Goal: Information Seeking & Learning: Learn about a topic

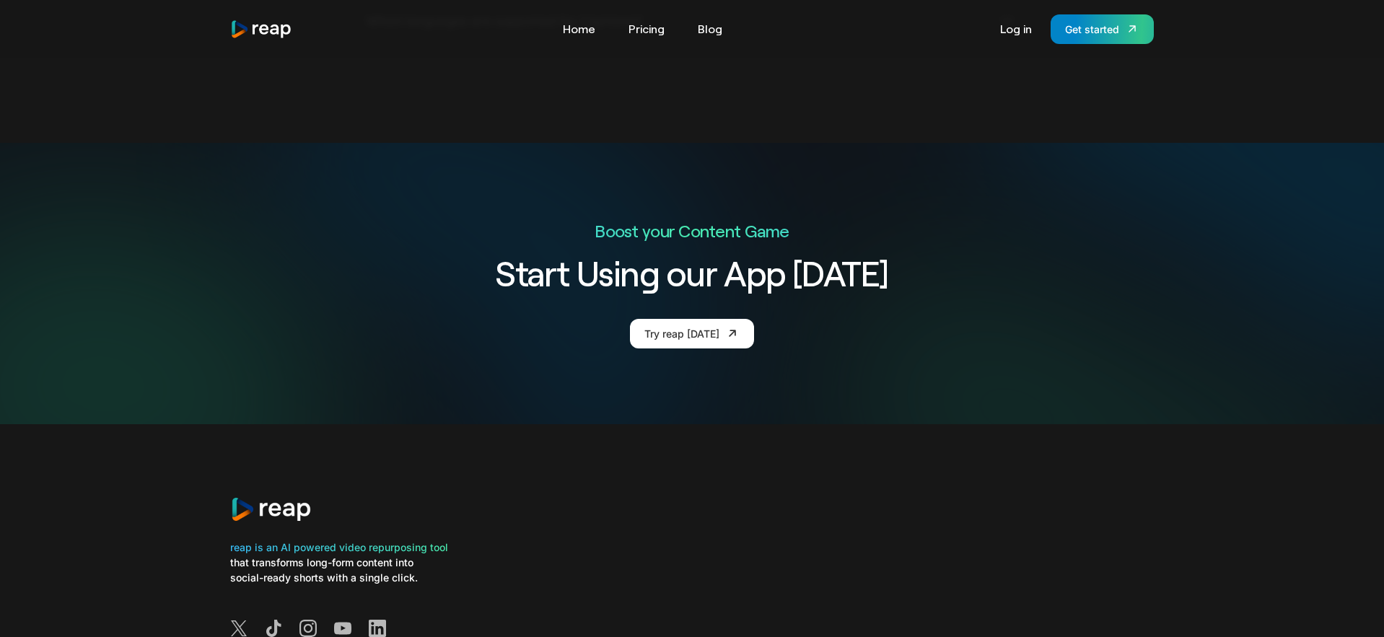
scroll to position [5541, 0]
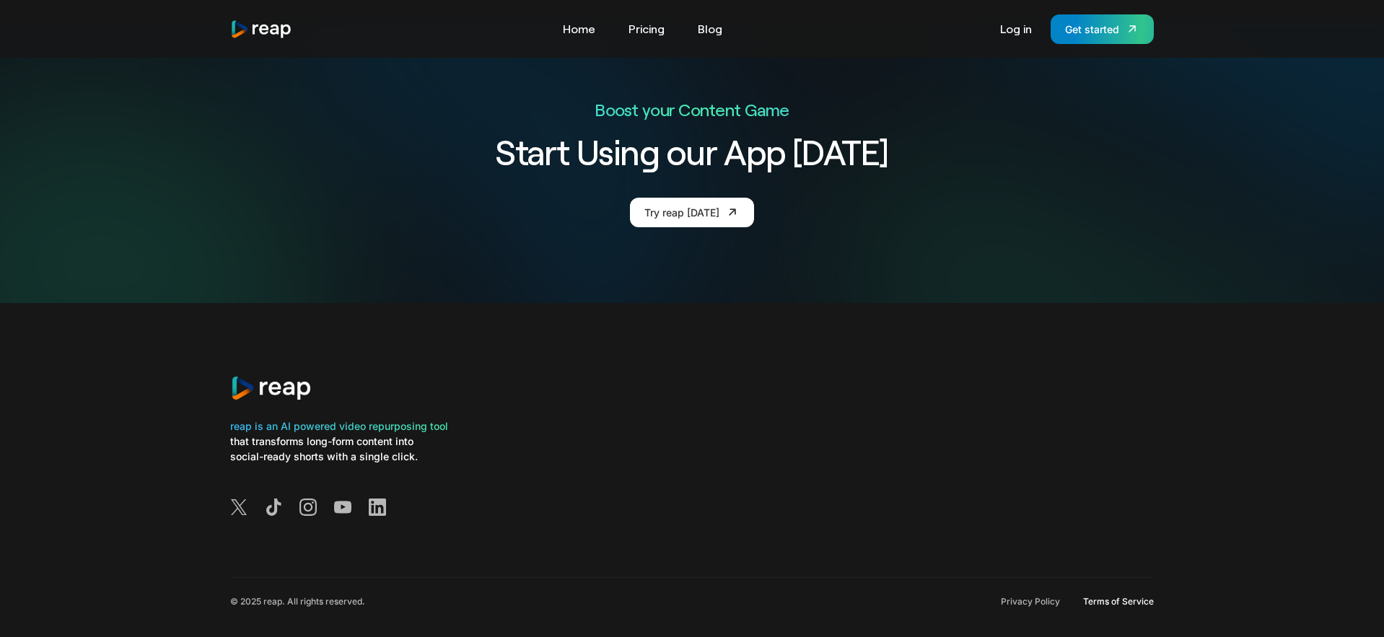
click at [1122, 596] on link "Terms of Service" at bounding box center [1118, 602] width 71 height 12
click at [644, 27] on link "Pricing" at bounding box center [646, 28] width 50 height 23
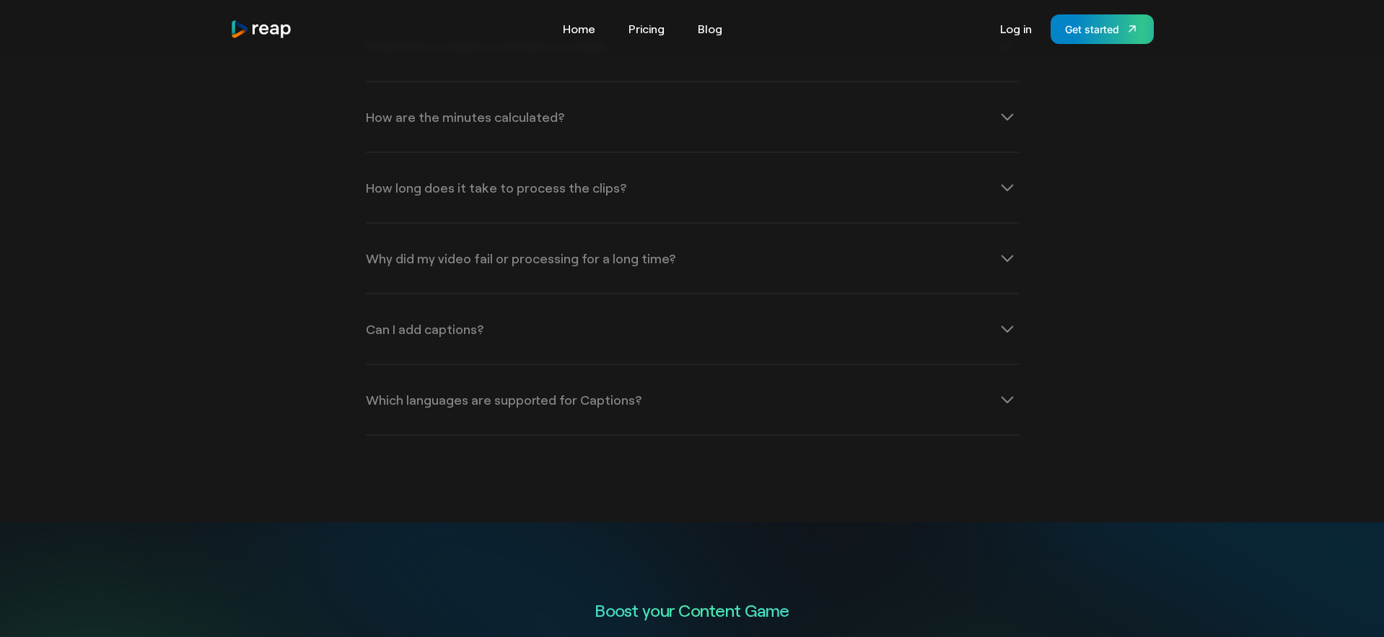
scroll to position [2216, 0]
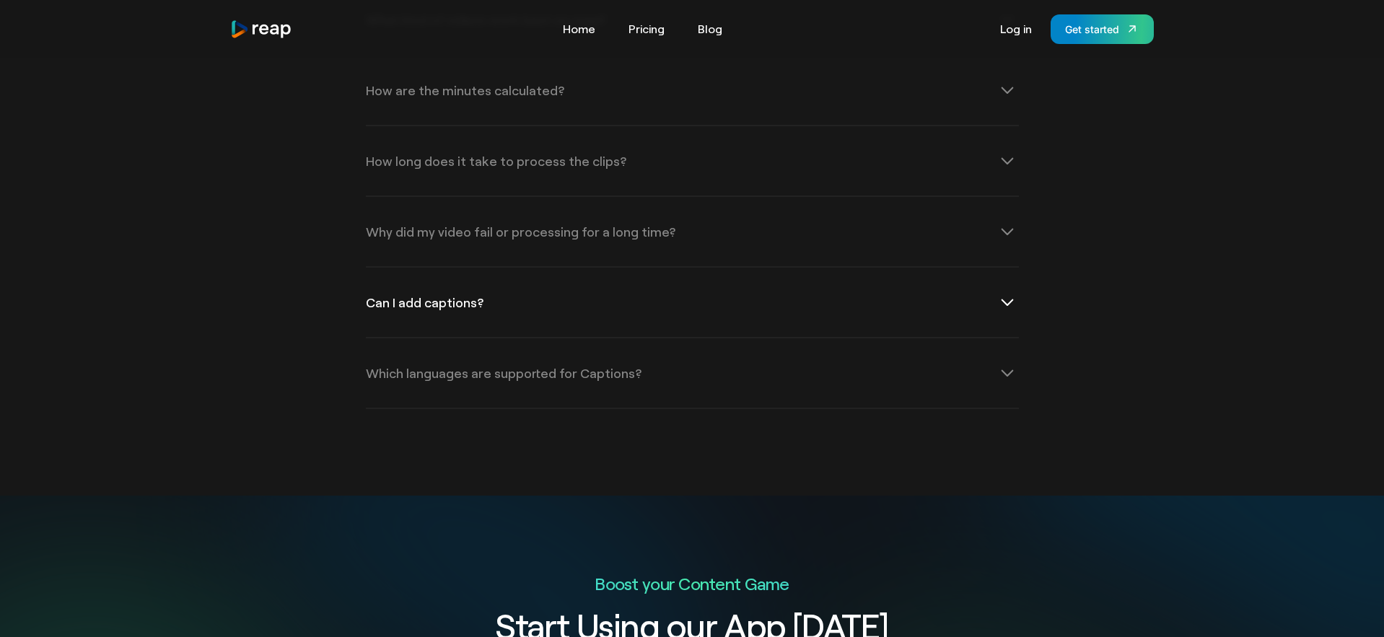
click at [659, 320] on div "Can I add captions?" at bounding box center [692, 302] width 653 height 69
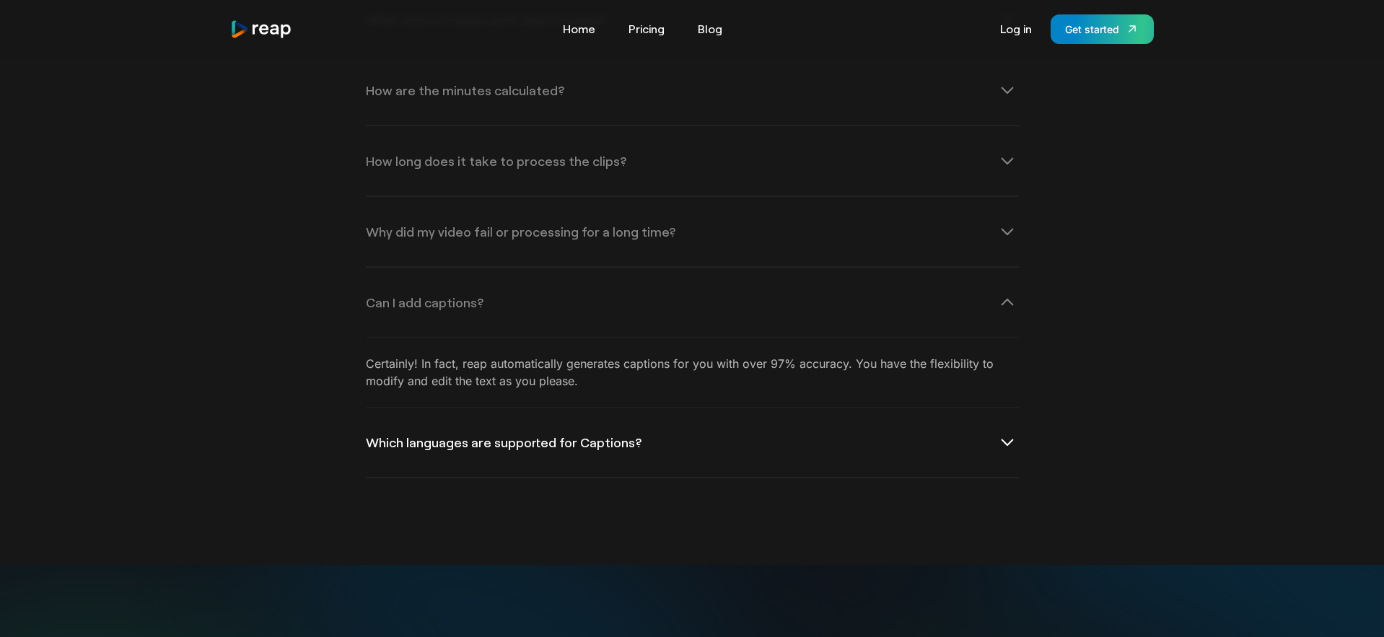
click at [615, 445] on div "Which languages are supported for Captions?" at bounding box center [504, 442] width 276 height 13
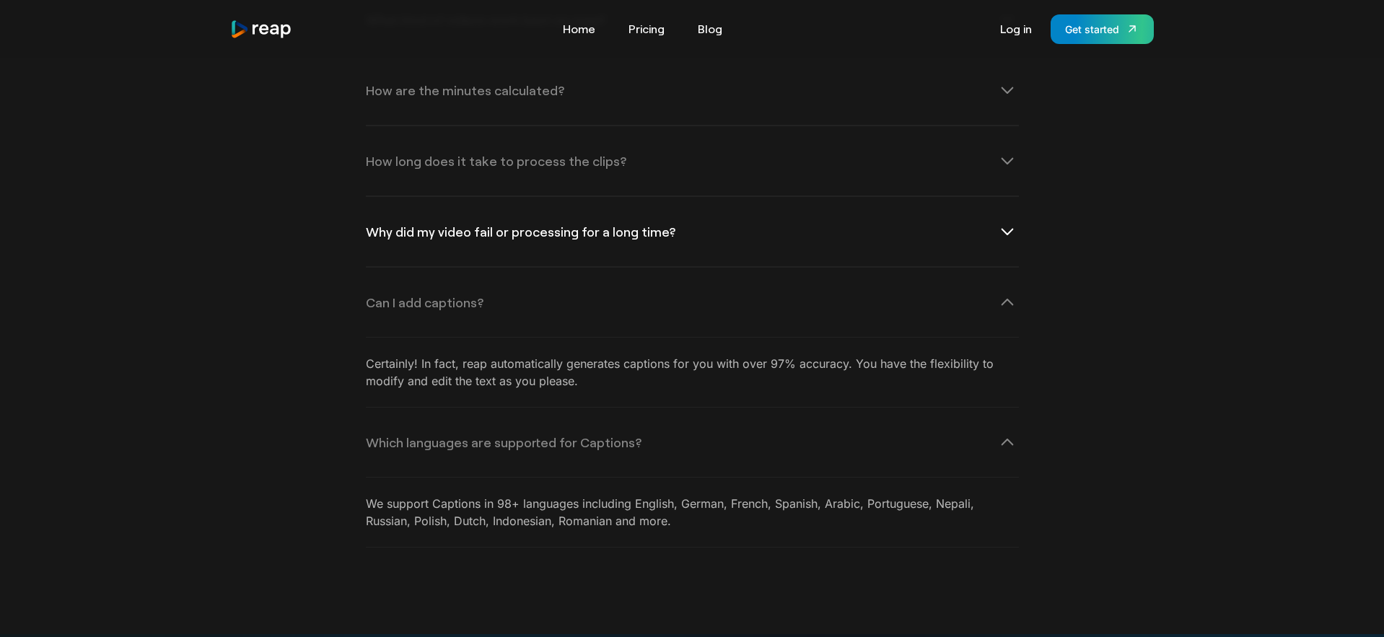
click at [625, 236] on div "Why did my video fail or processing for a long time?" at bounding box center [520, 231] width 309 height 13
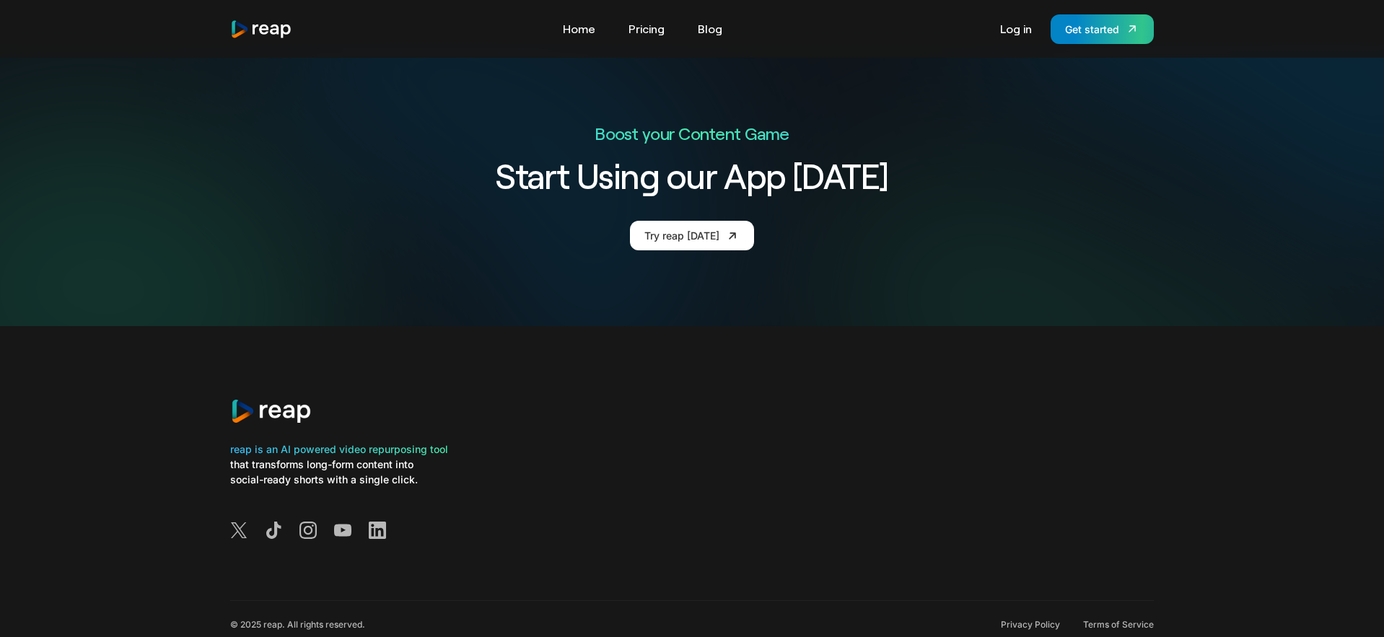
scroll to position [2935, 0]
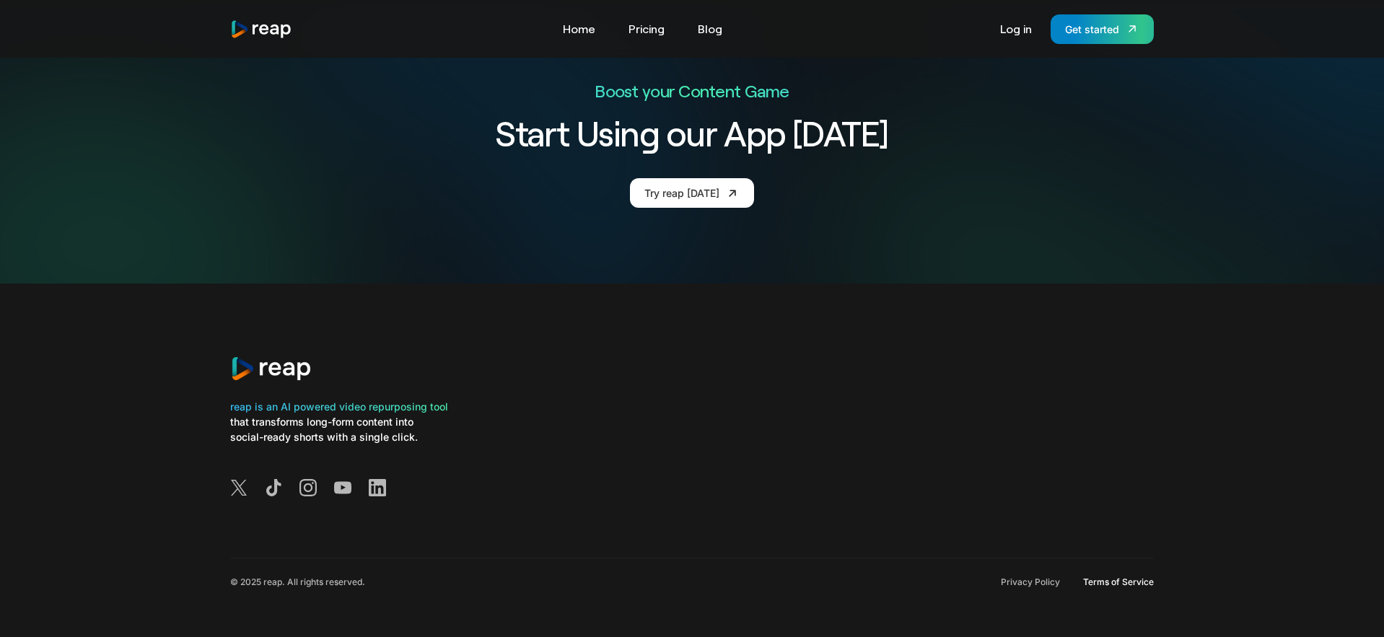
click at [1112, 579] on link "Terms of Service" at bounding box center [1118, 582] width 71 height 12
